Goal: Find specific page/section: Find specific page/section

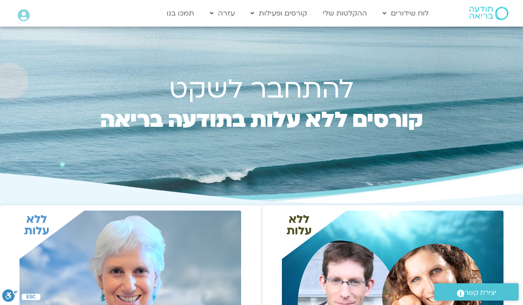
click at [352, 15] on link "ההקלטות שלי" at bounding box center [344, 13] width 53 height 17
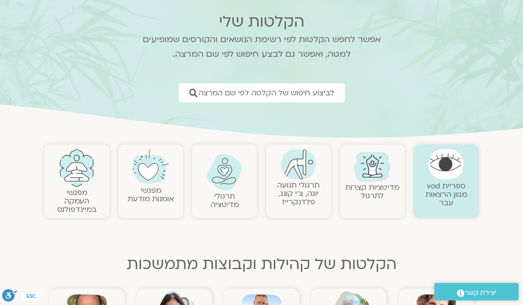
scroll to position [58, 0]
click at [320, 94] on span "לביצוע חיפוש של הקלטה לפי שם המרצה" at bounding box center [267, 93] width 136 height 8
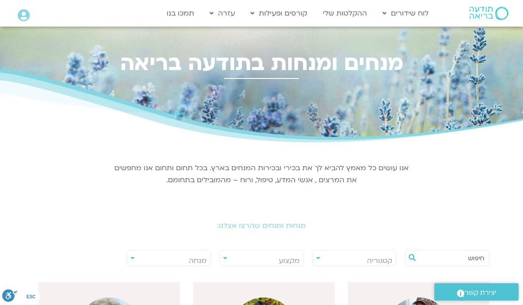
click at [198, 260] on span "מנחה" at bounding box center [198, 261] width 18 height 10
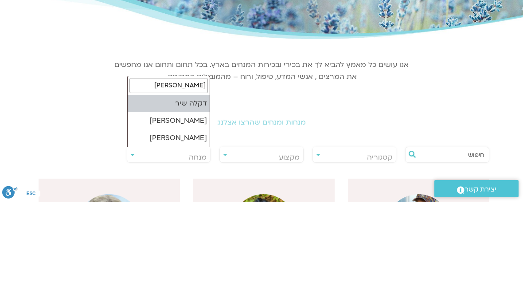
type input "דקל"
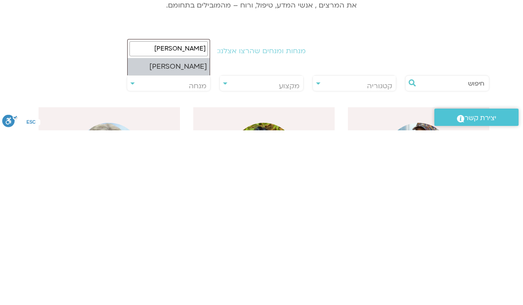
select select "******"
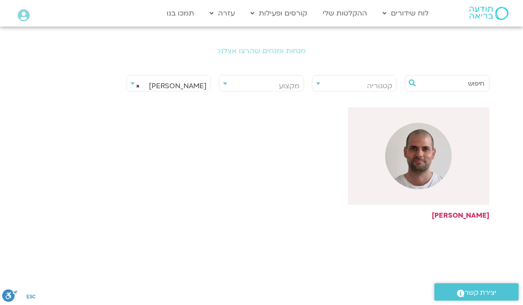
click at [420, 167] on img at bounding box center [418, 156] width 66 height 66
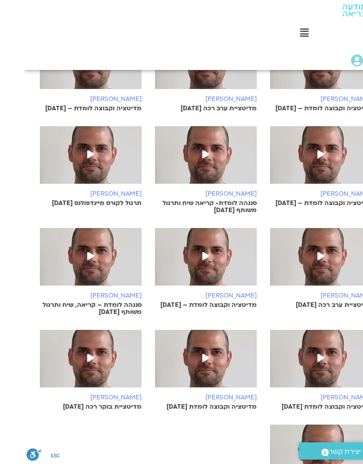
scroll to position [503, -24]
